Goal: Register for event/course

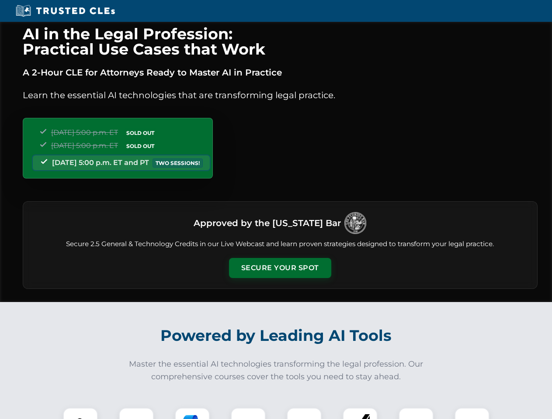
click at [280, 268] on button "Secure Your Spot" at bounding box center [280, 268] width 102 height 20
click at [80, 414] on img at bounding box center [80, 425] width 25 height 25
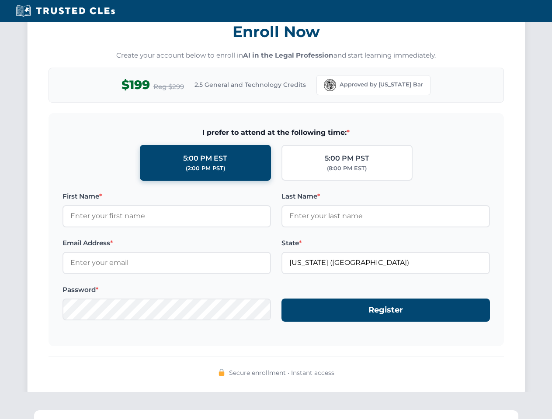
scroll to position [857, 0]
